Goal: Task Accomplishment & Management: Manage account settings

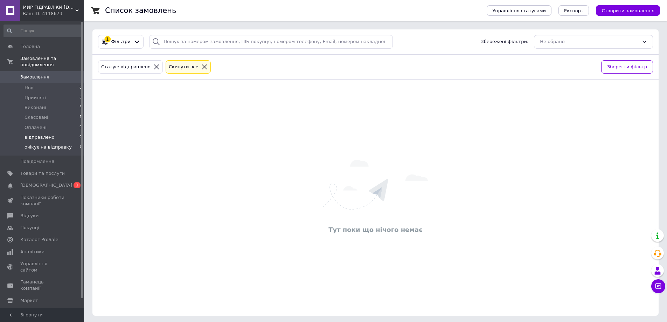
click at [54, 144] on span "очікує на відправку" at bounding box center [48, 147] width 47 height 6
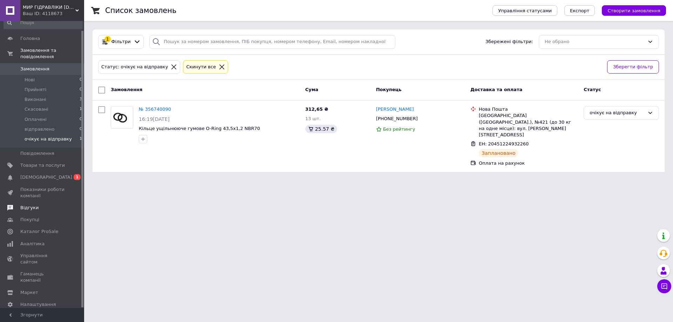
scroll to position [10, 0]
click at [42, 269] on span "Гаманець компанії" at bounding box center [42, 275] width 44 height 13
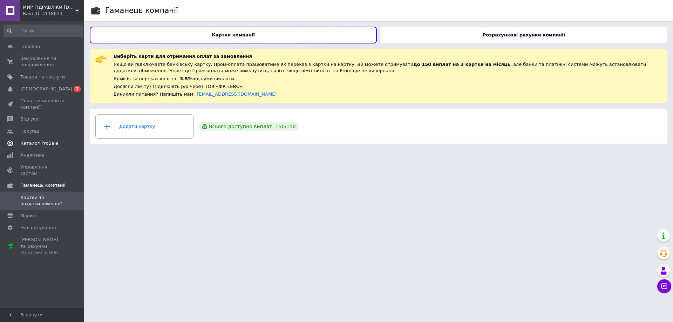
click at [37, 143] on span "Каталог ProSale" at bounding box center [39, 143] width 38 height 6
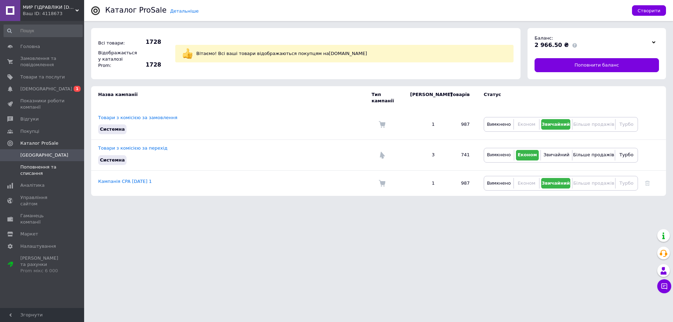
click at [31, 169] on span "Поповнення та списання" at bounding box center [42, 170] width 44 height 13
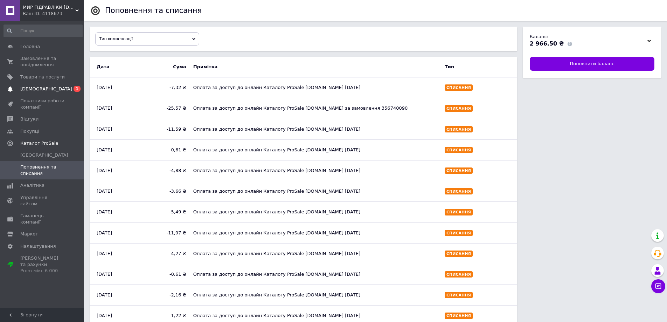
click at [32, 90] on span "[DEMOGRAPHIC_DATA]" at bounding box center [46, 89] width 52 height 6
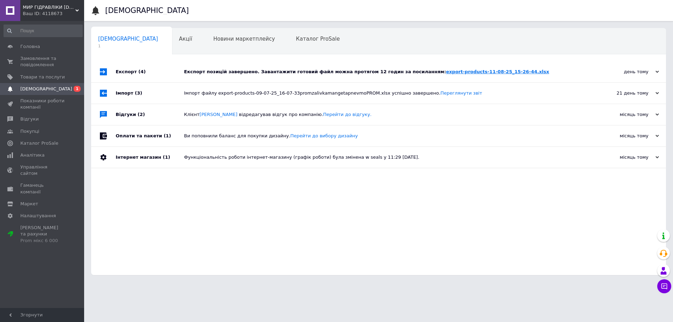
click at [446, 71] on link "export-products-11-08-25_15-26-44.xlsx" at bounding box center [497, 71] width 103 height 5
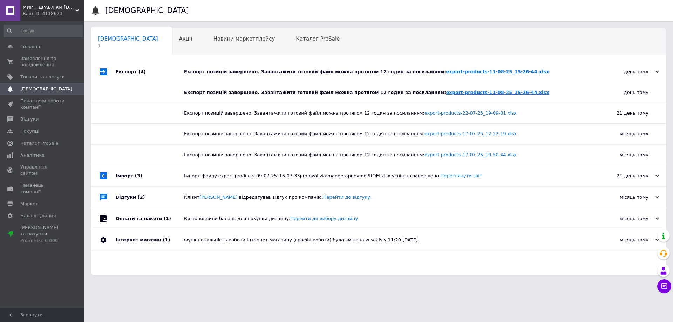
click at [463, 91] on link "export-products-11-08-25_15-26-44.xlsx" at bounding box center [497, 92] width 103 height 5
click at [649, 70] on div "день тому" at bounding box center [624, 72] width 70 height 6
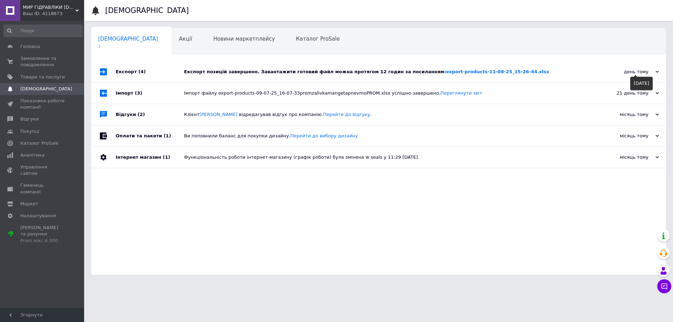
click at [655, 72] on div "день тому" at bounding box center [624, 72] width 70 height 6
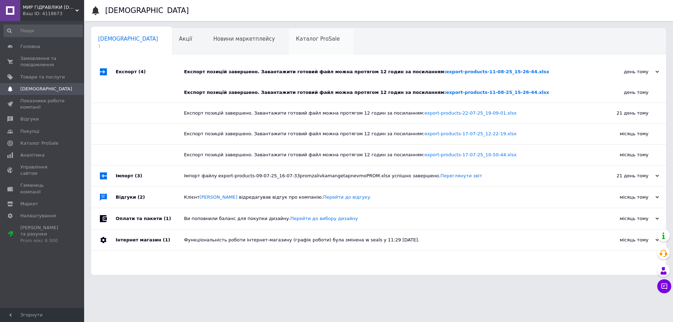
click at [289, 43] on div "Каталог ProSale 0" at bounding box center [321, 41] width 65 height 27
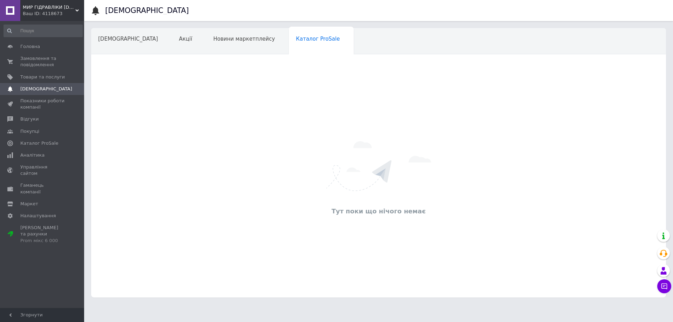
click at [154, 62] on span "Навчання та заходи" at bounding box center [126, 65] width 56 height 6
click at [116, 40] on span "[DEMOGRAPHIC_DATA]" at bounding box center [128, 39] width 60 height 6
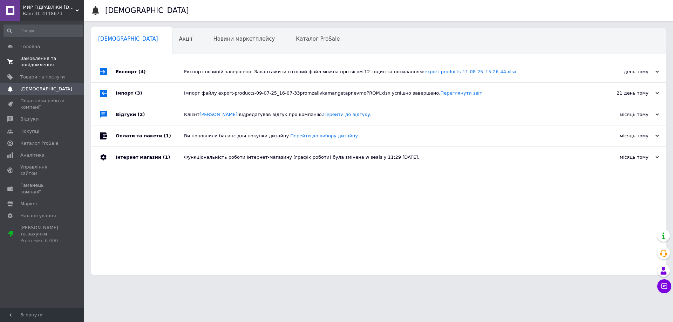
click at [39, 60] on span "Замовлення та повідомлення" at bounding box center [42, 61] width 44 height 13
